Goal: Find contact information: Find contact information

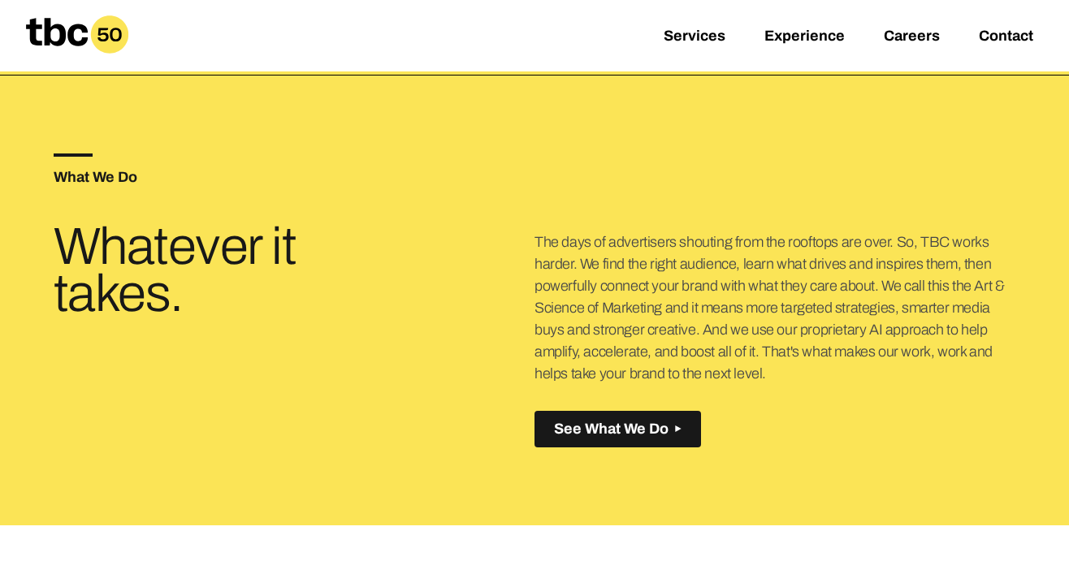
scroll to position [500, 0]
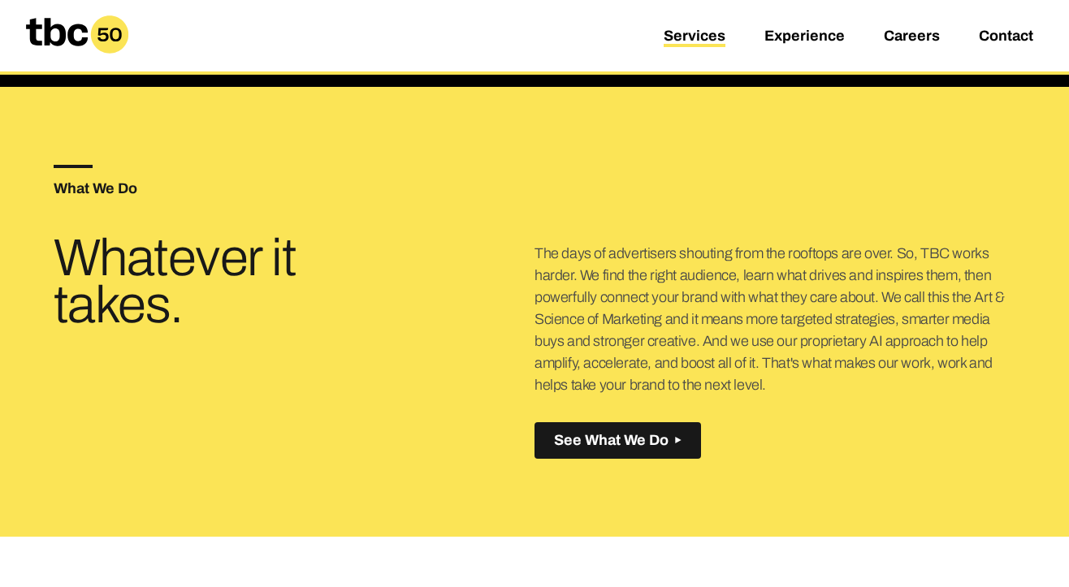
click at [674, 39] on link "Services" at bounding box center [694, 37] width 62 height 19
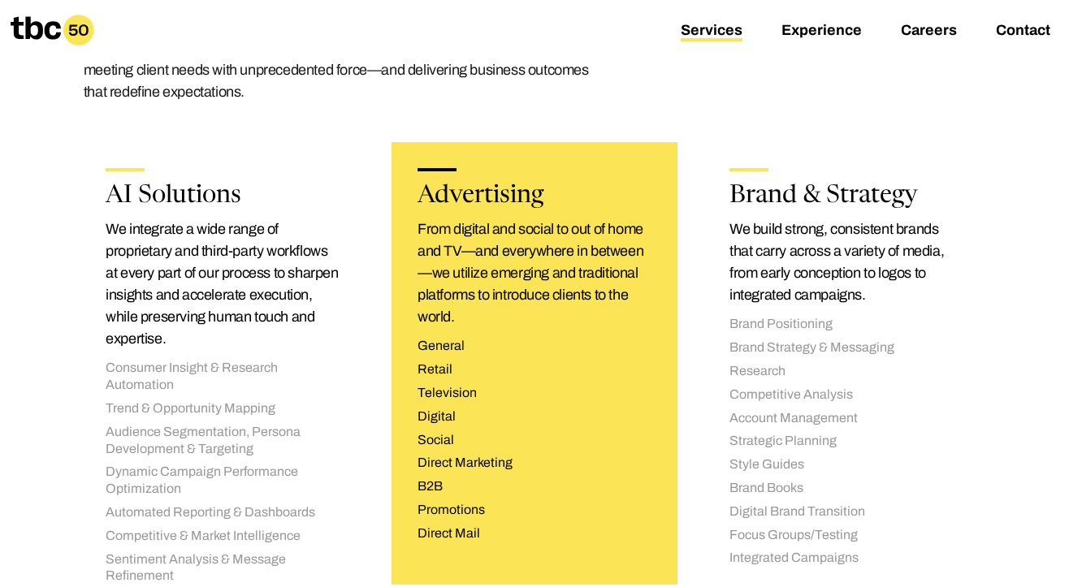
scroll to position [257, 0]
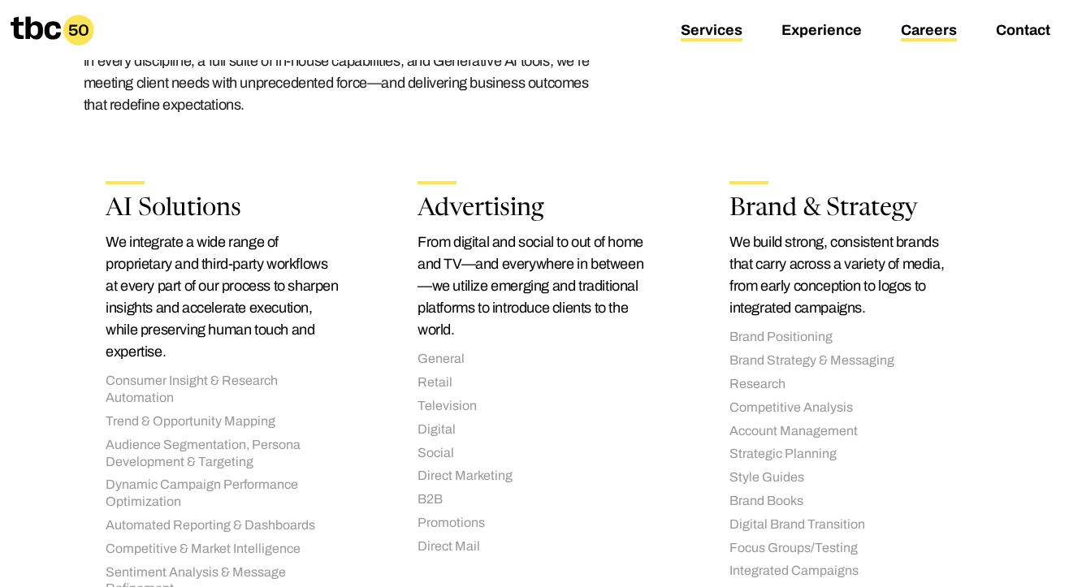
click at [914, 33] on link "Careers" at bounding box center [929, 31] width 56 height 19
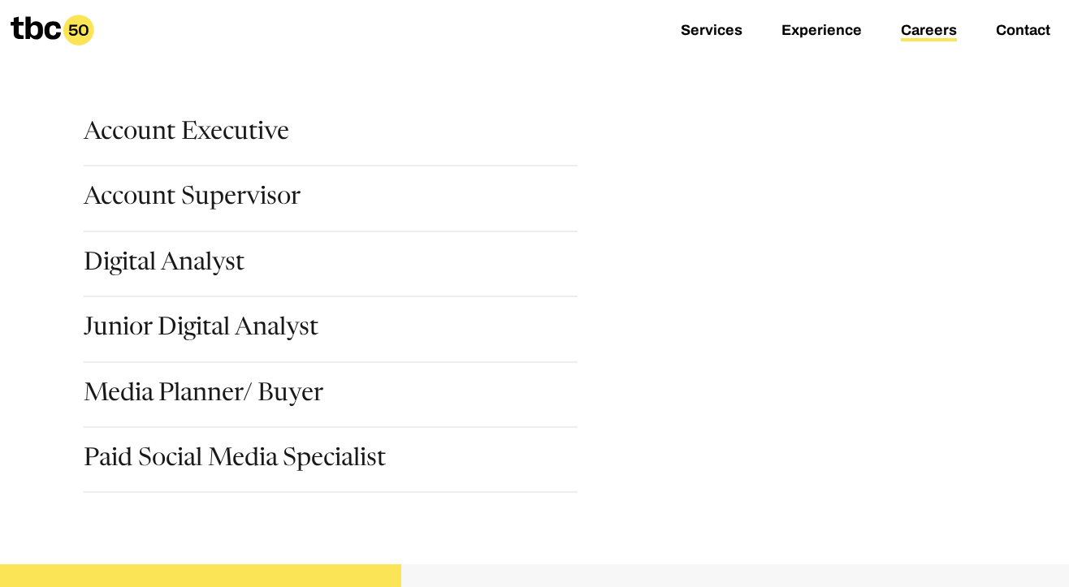
scroll to position [201, 0]
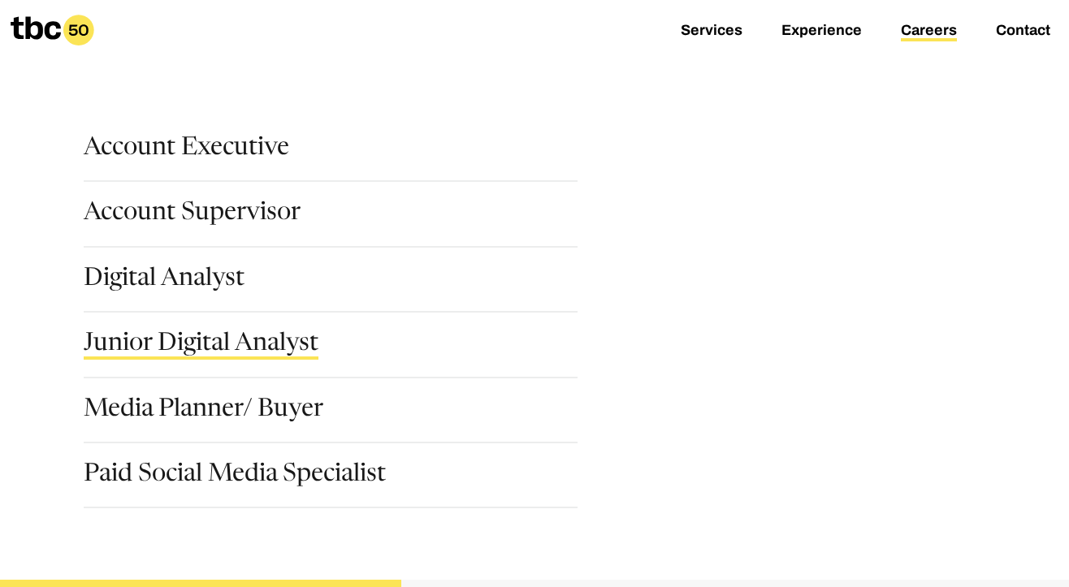
click at [210, 349] on link "Junior Digital Analyst" at bounding box center [201, 346] width 235 height 28
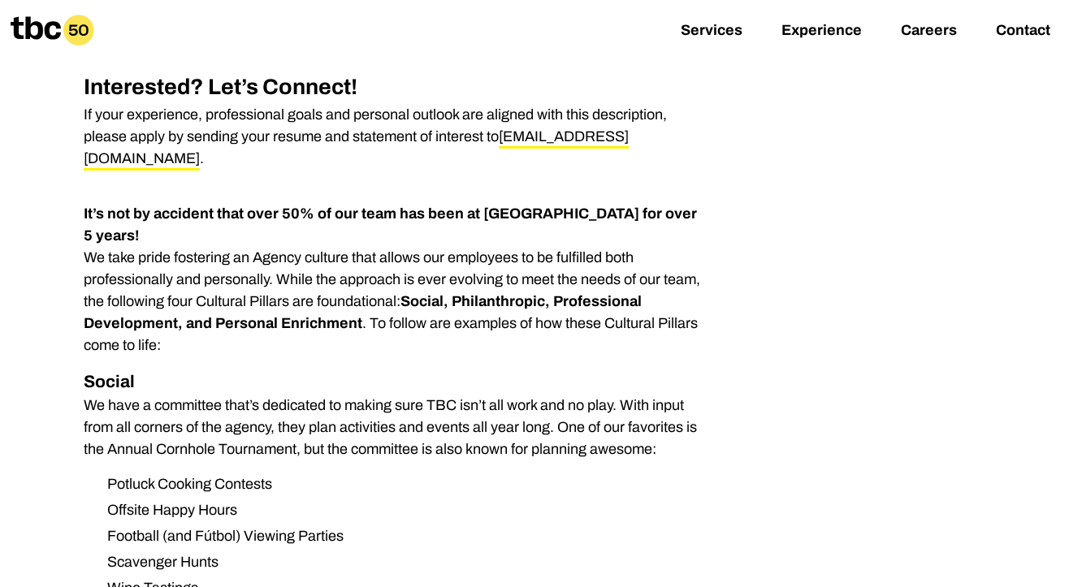
scroll to position [1194, 0]
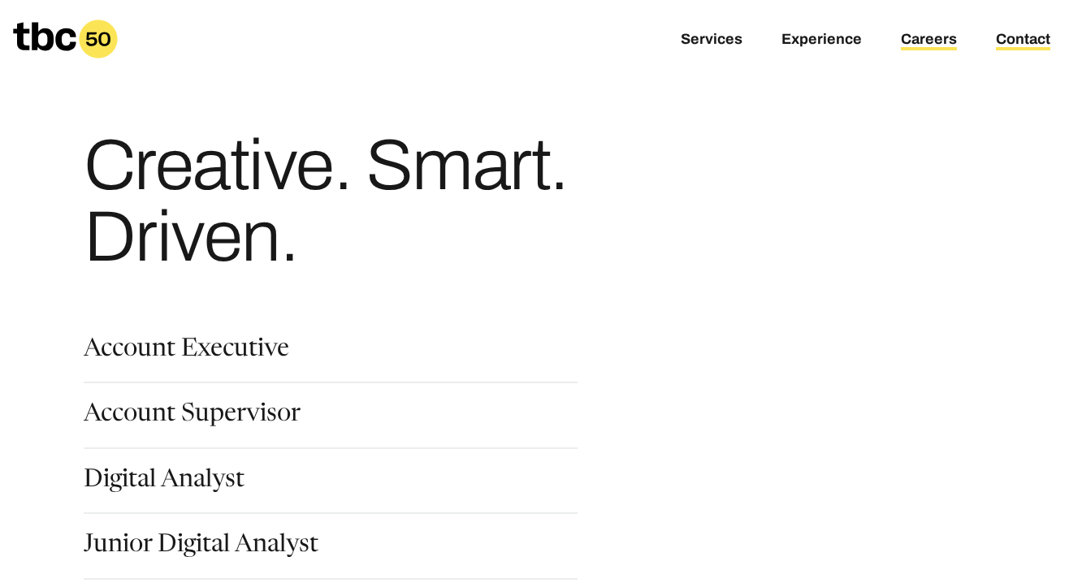
click at [1011, 32] on link "Contact" at bounding box center [1023, 40] width 54 height 19
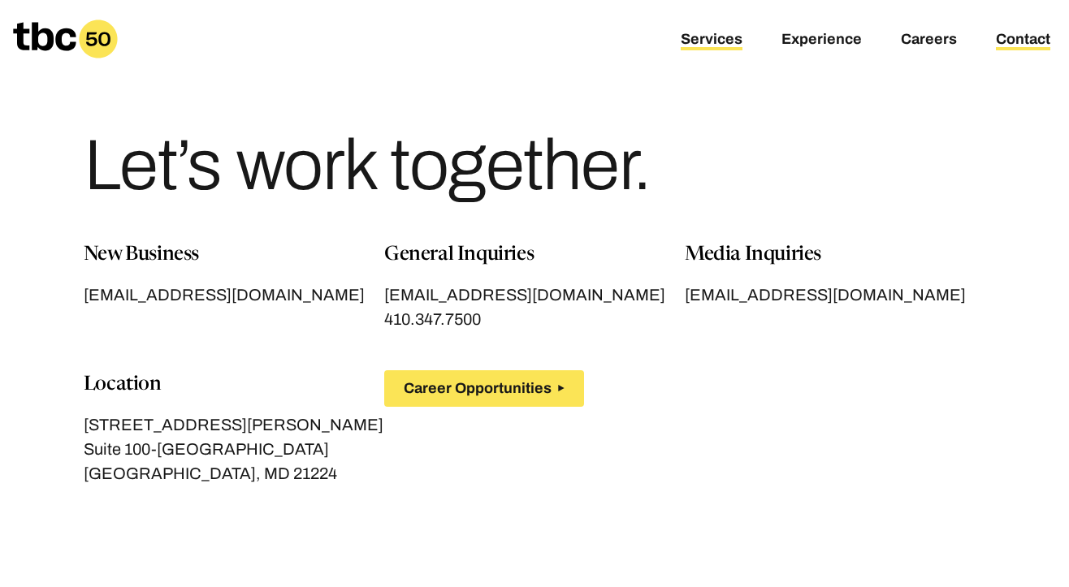
click at [725, 48] on link "Services" at bounding box center [711, 40] width 62 height 19
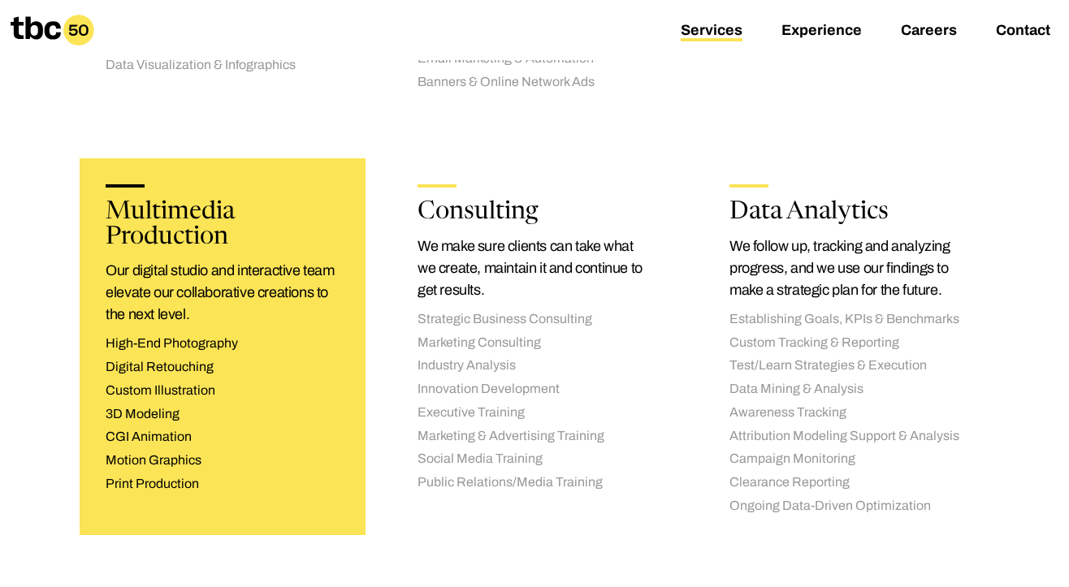
scroll to position [2752, 0]
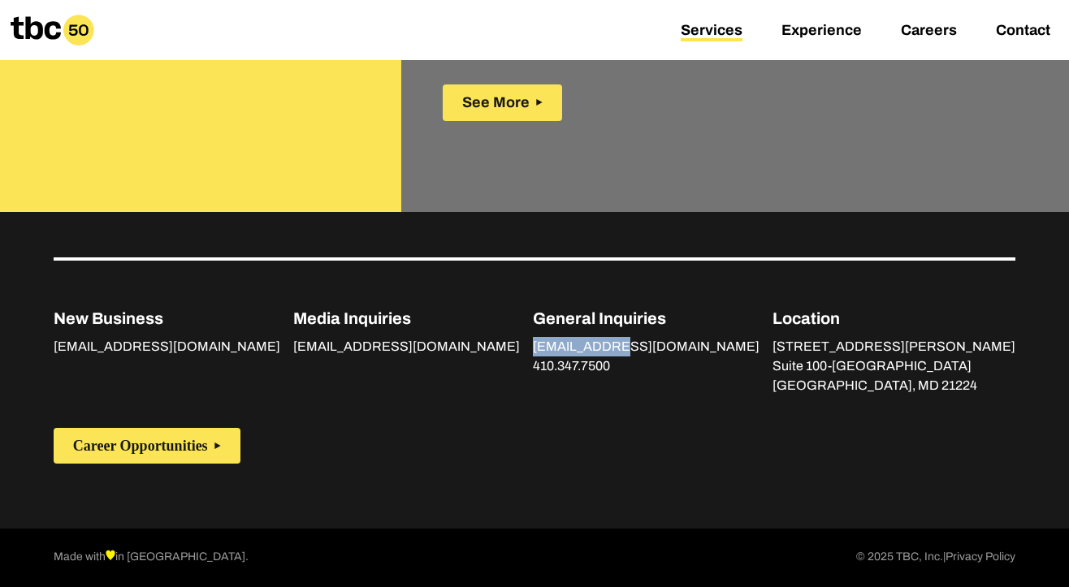
drag, startPoint x: 650, startPoint y: 345, endPoint x: 538, endPoint y: 350, distance: 112.2
click at [538, 350] on div "New Business [EMAIL_ADDRESS][DOMAIN_NAME] Media Inquiries [EMAIL_ADDRESS][DOMAI…" at bounding box center [534, 326] width 961 height 138
copy link "[EMAIL_ADDRESS][DOMAIN_NAME]"
click at [481, 419] on div "Career Opportunities" at bounding box center [534, 436] width 961 height 56
